Goal: Transaction & Acquisition: Purchase product/service

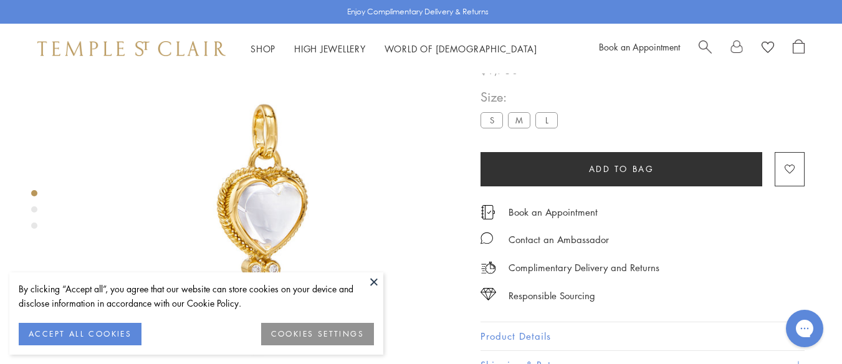
click at [492, 119] on label "S" at bounding box center [492, 120] width 22 height 16
click at [524, 173] on button "Add to bag" at bounding box center [622, 169] width 282 height 34
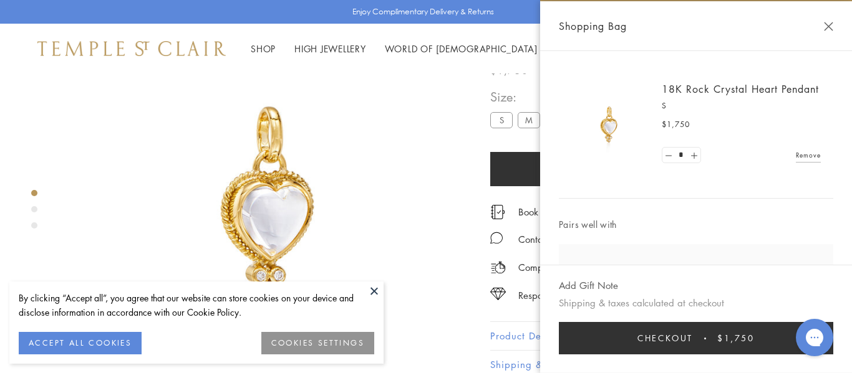
click at [523, 124] on label "M" at bounding box center [528, 120] width 22 height 16
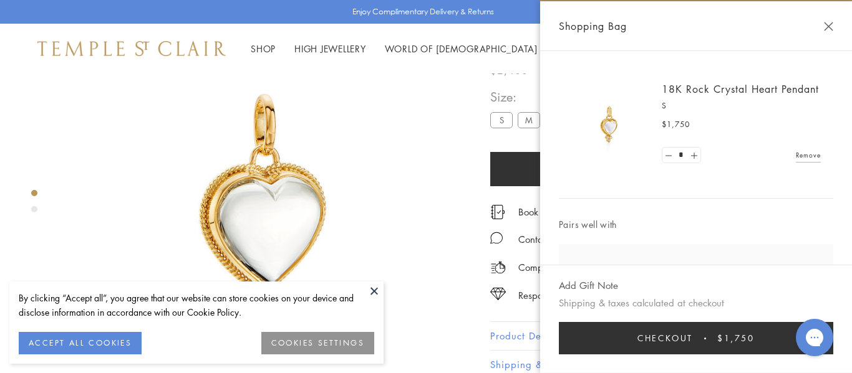
click at [524, 161] on button "Add to bag" at bounding box center [631, 169] width 282 height 34
click at [528, 142] on div "**********" at bounding box center [652, 115] width 324 height 57
click at [651, 340] on span "Checkout" at bounding box center [664, 339] width 55 height 14
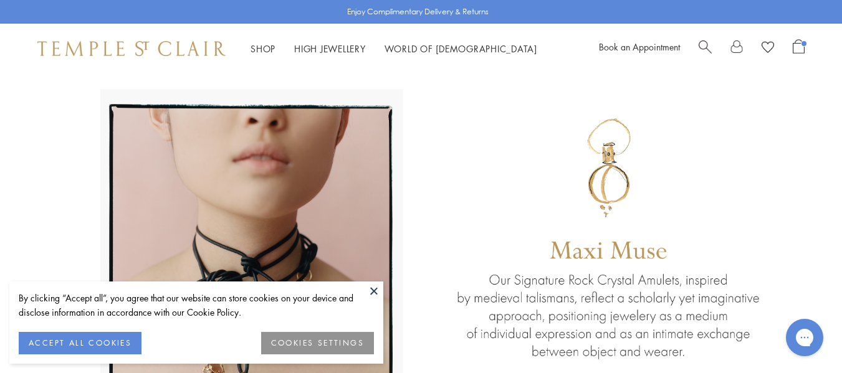
click at [372, 291] on button at bounding box center [374, 291] width 19 height 19
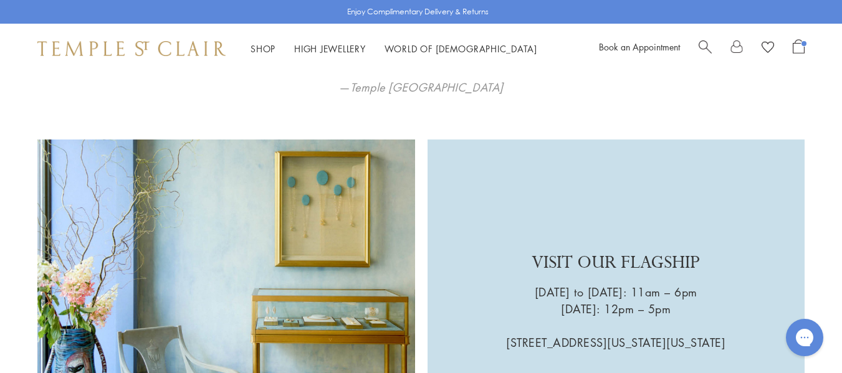
scroll to position [2567, 0]
